Goal: Task Accomplishment & Management: Complete application form

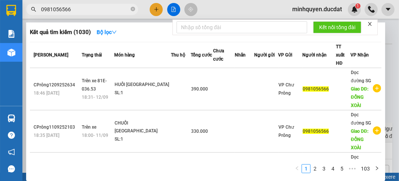
type input "0981056566"
click at [263, 6] on div at bounding box center [199, 90] width 399 height 181
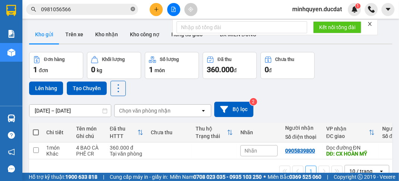
click at [133, 9] on icon "close-circle" at bounding box center [133, 9] width 4 height 4
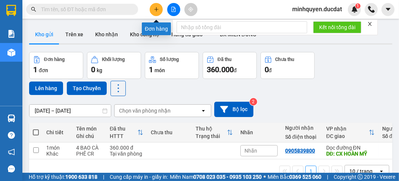
click at [156, 6] on button at bounding box center [156, 9] width 13 height 13
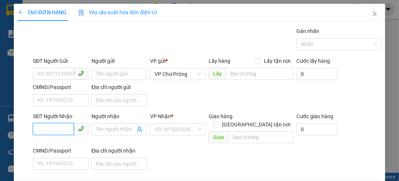
click at [66, 131] on input "SĐT Người Nhận" at bounding box center [53, 129] width 41 height 12
click at [72, 143] on div "0977480174 - CÚC" at bounding box center [60, 143] width 46 height 8
type input "0977480174"
type input "CÚC"
type input "SÔNG VỆ"
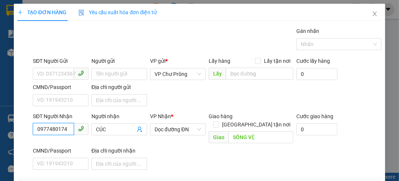
scroll to position [60, 0]
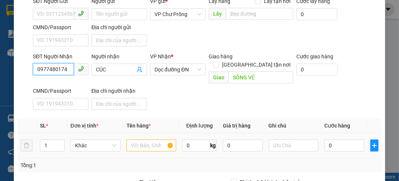
type input "0977480174"
click at [155, 139] on input "text" at bounding box center [152, 145] width 50 height 12
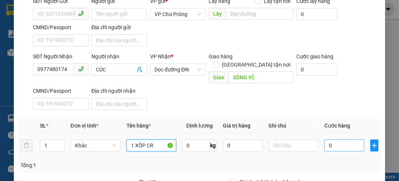
type input "1 XỐP CR"
click at [347, 139] on input "0" at bounding box center [345, 145] width 40 height 12
type input "7"
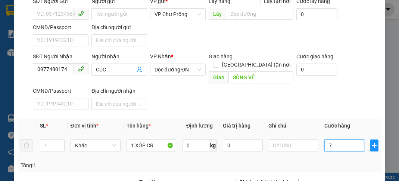
type input "70"
type input "700"
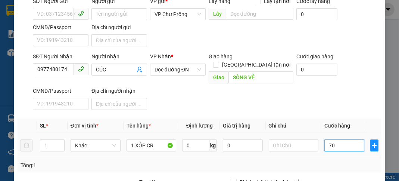
type input "700"
type input "7.000"
type input "70.000"
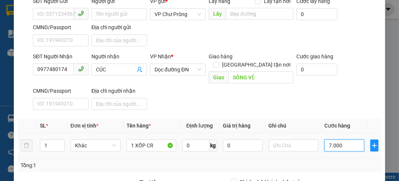
type input "70.000"
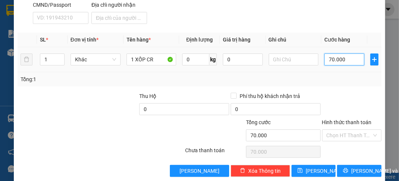
scroll to position [146, 0]
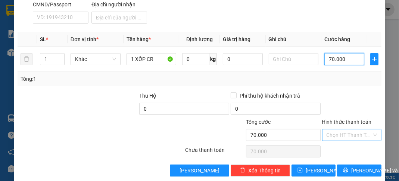
type input "70.000"
click at [348, 129] on input "Hình thức thanh toán" at bounding box center [349, 134] width 45 height 11
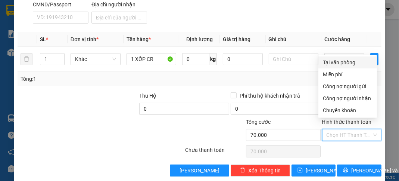
click at [342, 66] on div "Tại văn phòng" at bounding box center [348, 62] width 50 height 8
type input "0"
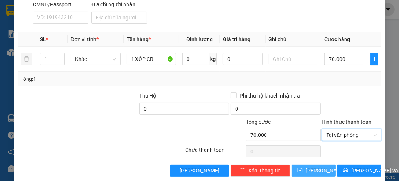
click at [318, 166] on span "[PERSON_NAME]" at bounding box center [326, 170] width 40 height 8
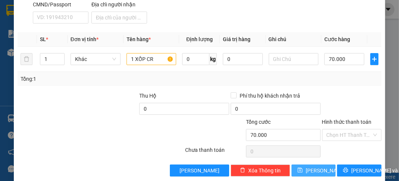
type input "0"
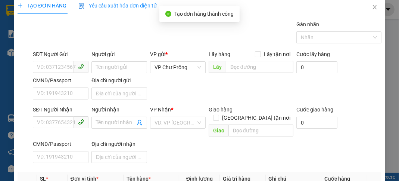
scroll to position [0, 0]
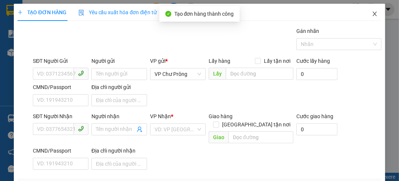
click at [373, 13] on icon "close" at bounding box center [375, 14] width 6 height 6
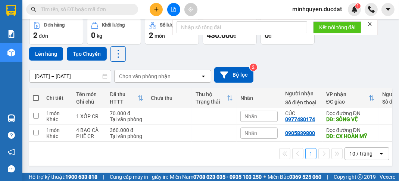
scroll to position [37, 0]
click at [156, 12] on icon "plus" at bounding box center [156, 9] width 5 height 5
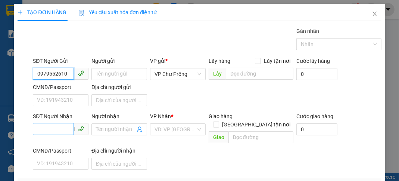
type input "0979552610"
click at [46, 127] on input "SĐT Người Nhận" at bounding box center [53, 129] width 41 height 12
type input "0"
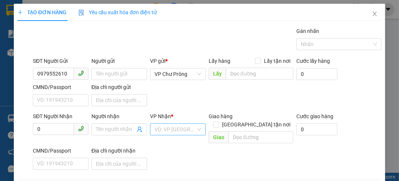
click at [177, 130] on input "search" at bounding box center [175, 129] width 41 height 11
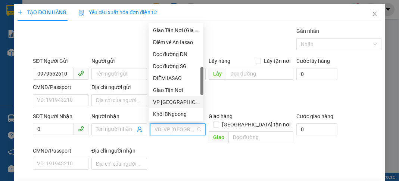
scroll to position [209, 0]
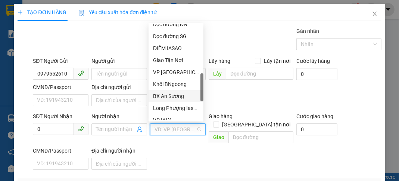
click at [179, 96] on div "BX An Sương" at bounding box center [176, 96] width 46 height 8
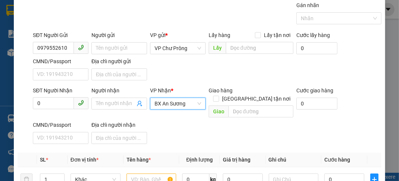
scroll to position [60, 0]
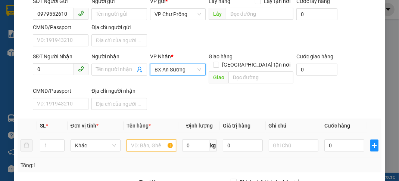
click at [136, 139] on input "text" at bounding box center [152, 145] width 50 height 12
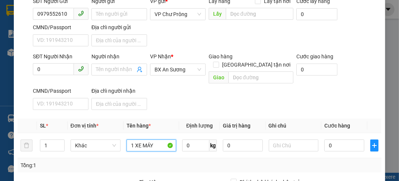
type input "1 XE MÁY"
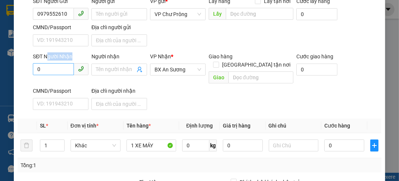
click at [46, 63] on div "SĐT Người Nhận 0" at bounding box center [61, 65] width 56 height 26
click at [47, 67] on input "0" at bounding box center [53, 69] width 41 height 12
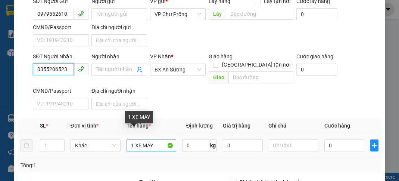
type input "0355206523"
click at [152, 139] on input "1 XE MÁY" at bounding box center [152, 145] width 50 height 12
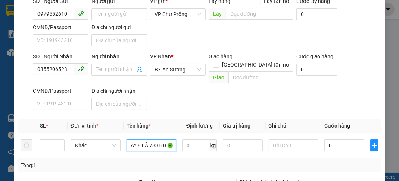
scroll to position [0, 18]
type input "1 XE MÁY 81 Â 78310 CR"
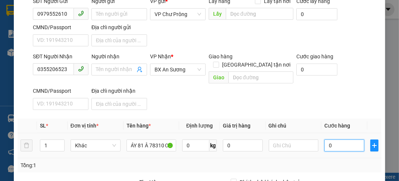
click at [345, 142] on input "0" at bounding box center [345, 145] width 40 height 12
type input "4"
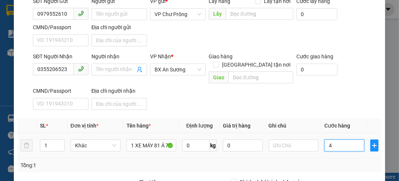
type input "40"
type input "400"
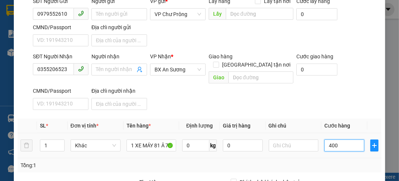
type input "400"
type input "4.000"
type input "40.000"
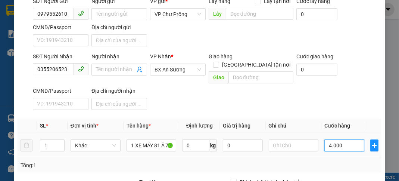
type input "40.000"
type input "400.000"
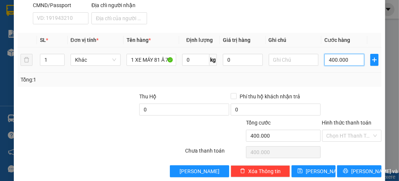
scroll to position [146, 0]
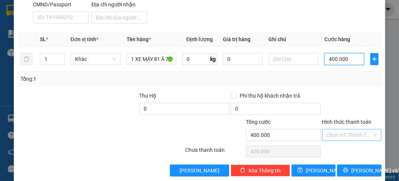
type input "400.000"
click at [347, 129] on input "Hình thức thanh toán" at bounding box center [349, 134] width 45 height 11
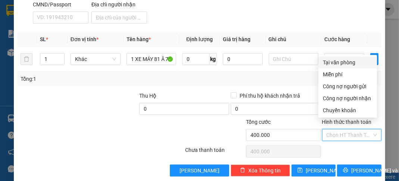
click at [348, 63] on div "Tại văn phòng" at bounding box center [348, 62] width 50 height 8
type input "0"
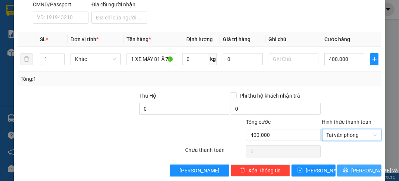
click at [356, 165] on button "[PERSON_NAME] và In" at bounding box center [359, 170] width 44 height 12
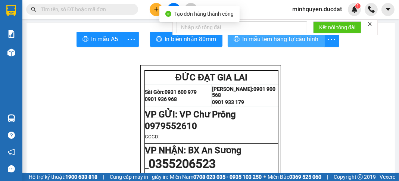
click at [289, 42] on span "In mẫu tem hàng tự cấu hình" at bounding box center [281, 38] width 76 height 9
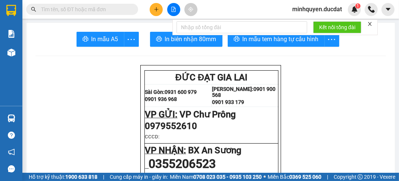
click at [158, 9] on icon "plus" at bounding box center [156, 9] width 5 height 5
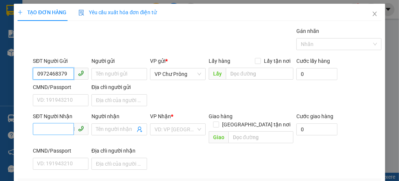
type input "0972468379"
click at [61, 128] on input "SĐT Người Nhận" at bounding box center [53, 129] width 41 height 12
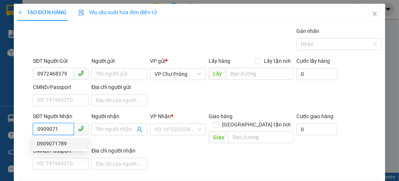
click at [64, 148] on div "0909071789" at bounding box center [59, 143] width 55 height 12
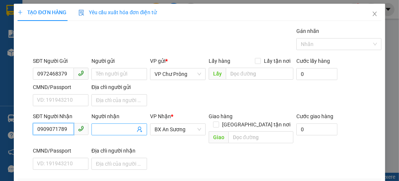
type input "0909071789"
click at [121, 126] on input "Người nhận" at bounding box center [115, 129] width 39 height 8
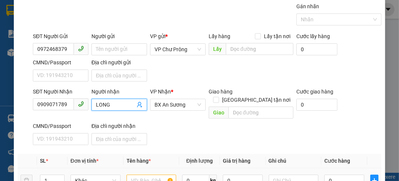
scroll to position [60, 0]
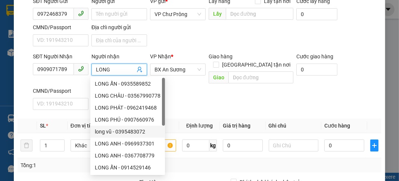
type input "LONG"
click at [184, 97] on div "SĐT Người Nhận 0909071789 Người nhận LONG VP Nhận * BX An Sương Giao hàng Giao …" at bounding box center [206, 82] width 351 height 60
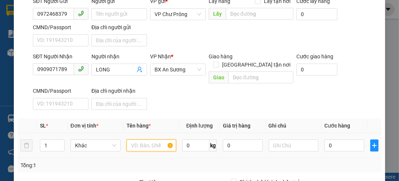
click at [153, 139] on input "text" at bounding box center [152, 145] width 50 height 12
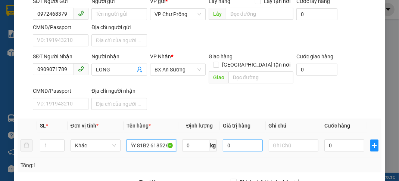
scroll to position [0, 19]
type input "1 XE MÁY 81B2 61852 CC"
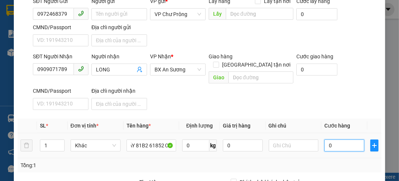
click at [344, 139] on input "0" at bounding box center [345, 145] width 40 height 12
type input "4"
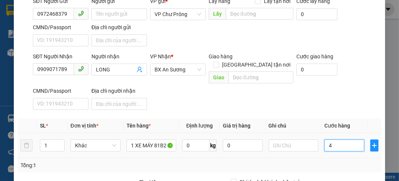
type input "40"
type input "400"
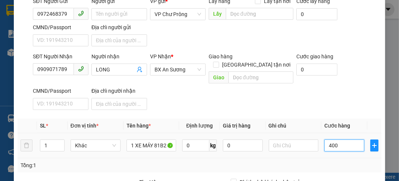
type input "400"
type input "4.000"
type input "40.000"
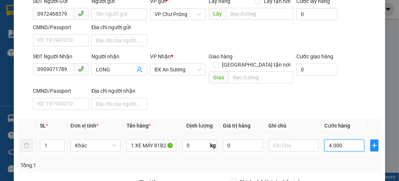
type input "40.000"
type input "400.000"
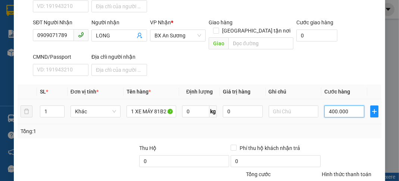
scroll to position [146, 0]
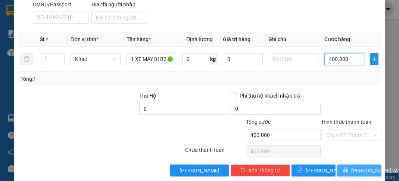
type input "400.000"
click at [360, 166] on span "[PERSON_NAME] và In" at bounding box center [377, 170] width 52 height 8
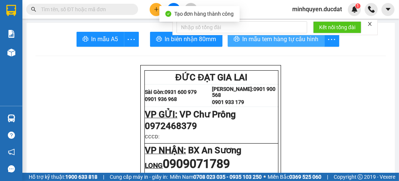
click at [303, 43] on span "In mẫu tem hàng tự cấu hình" at bounding box center [281, 38] width 76 height 9
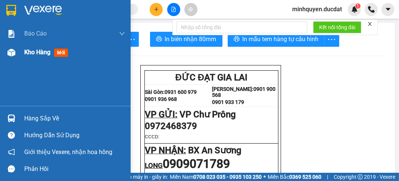
click at [37, 57] on div "Kho hàng mới" at bounding box center [47, 51] width 47 height 9
